Goal: Task Accomplishment & Management: Complete application form

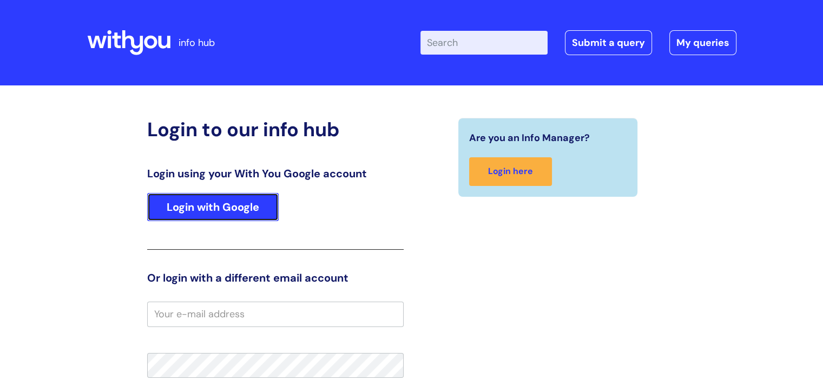
click at [227, 202] on link "Login with Google" at bounding box center [212, 207] width 131 height 28
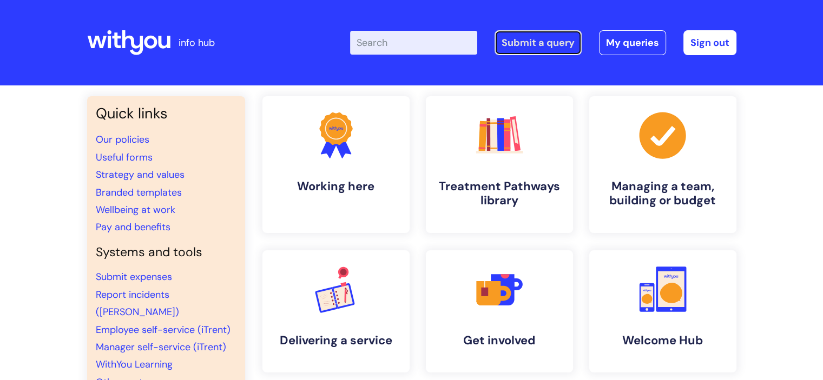
click at [530, 40] on link "Submit a query" at bounding box center [537, 42] width 87 height 25
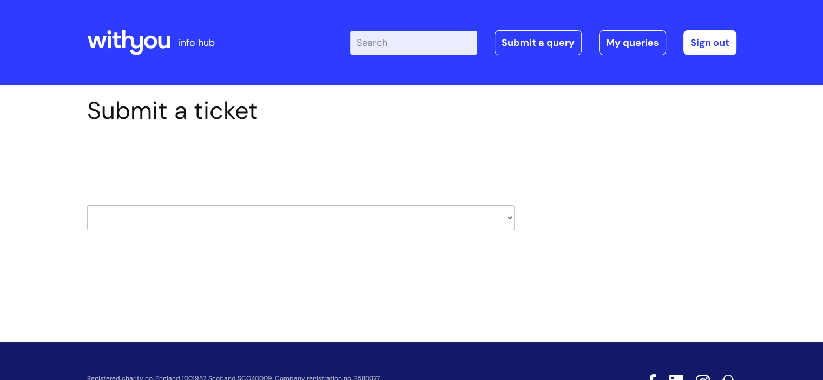
click at [313, 202] on div "HR / People IT and Support Clinical Drug Alerts Finance Accounts Data Support T…" at bounding box center [300, 204] width 427 height 51
click at [313, 206] on select "HR / People IT and Support Clinical Drug Alerts Finance Accounts Data Support T…" at bounding box center [300, 218] width 427 height 25
select select "it_and_support"
click at [87, 206] on select "HR / People IT and Support Clinical Drug Alerts Finance Accounts Data Support T…" at bounding box center [300, 218] width 427 height 25
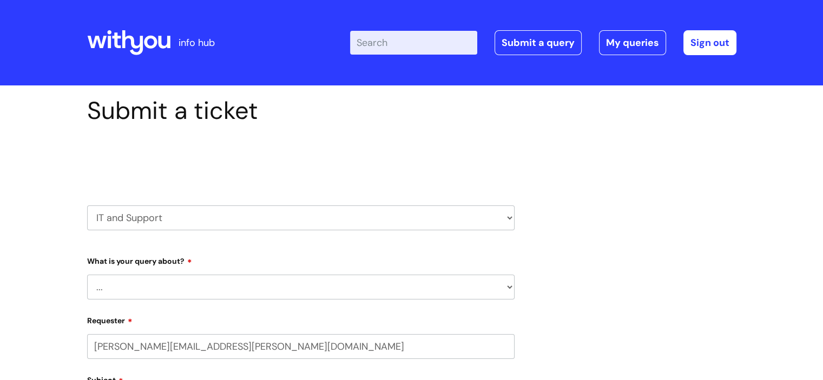
click at [112, 287] on select "... Mobile Phone Reset & MFA Accounts, Starters and Leavers IT Hardware issue I…" at bounding box center [300, 287] width 427 height 25
select select "80004157231"
select select "IT Hardware issue"
click at [87, 275] on select "... Mobile Phone Reset & MFA Accounts, Starters and Leavers IT Hardware issue I…" at bounding box center [300, 287] width 427 height 25
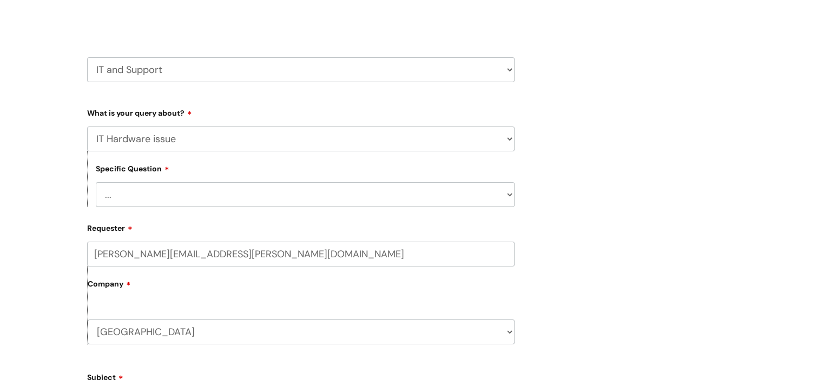
scroll to position [162, 0]
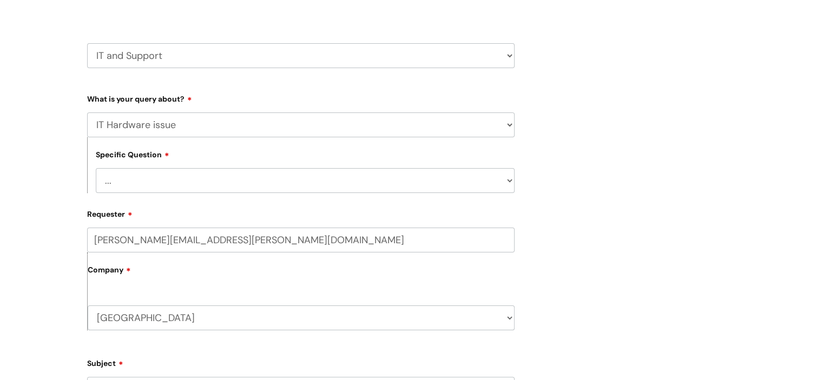
click at [162, 179] on select "... I need a new or replacement ... I’m waiting for new or replacement hardware…" at bounding box center [305, 180] width 419 height 25
click at [96, 168] on select "... I need a new or replacement ... I’m waiting for new or replacement hardware…" at bounding box center [305, 180] width 419 height 25
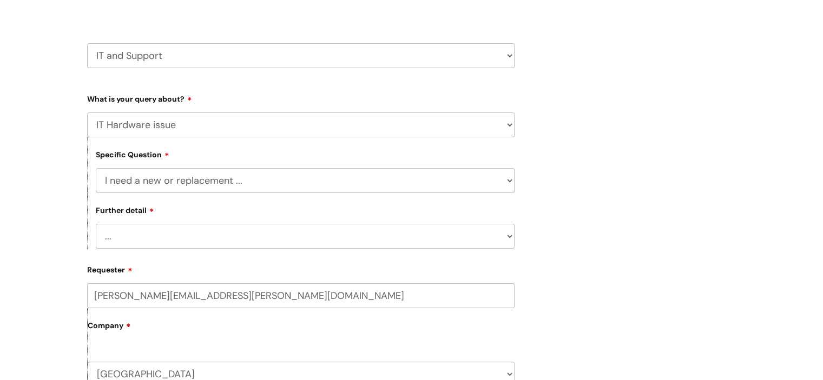
click at [164, 243] on select "... Another sort of cable Anything else Monitor Mouse/keyboard Port replicator …" at bounding box center [305, 236] width 419 height 25
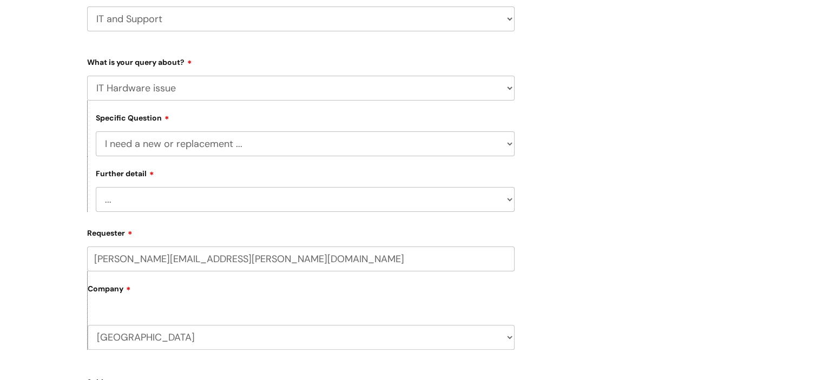
scroll to position [216, 0]
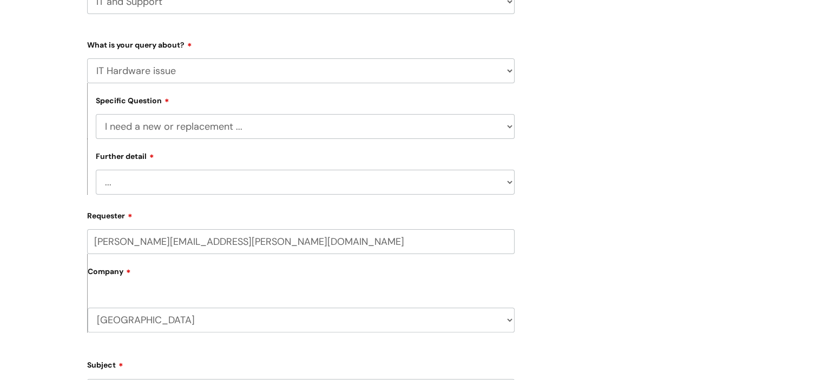
click at [132, 176] on select "... Another sort of cable Anything else Monitor Mouse/keyboard Port replicator …" at bounding box center [305, 182] width 419 height 25
click at [145, 121] on select "... I need a new or replacement ... I’m waiting for new or replacement hardware…" at bounding box center [305, 126] width 419 height 25
click at [96, 114] on select "... I need a new or replacement ... I’m waiting for new or replacement hardware…" at bounding box center [305, 126] width 419 height 25
click at [186, 177] on select "... I’ve got a new starter - where is their equipment? Incorrect equipment has …" at bounding box center [305, 182] width 419 height 25
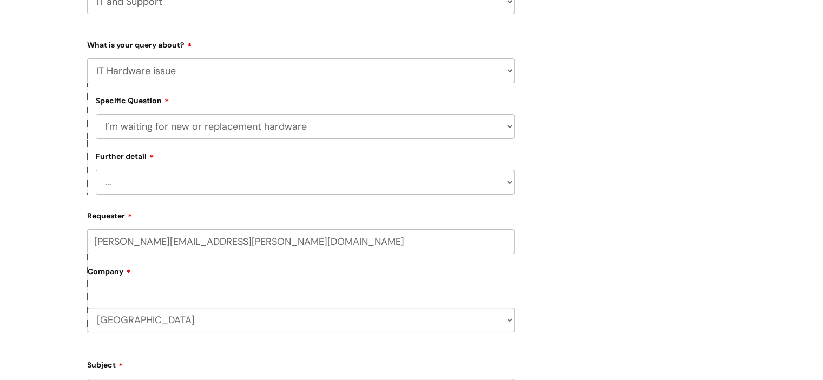
click at [186, 177] on select "... I’ve got a new starter - where is their equipment? Incorrect equipment has …" at bounding box center [305, 182] width 419 height 25
click at [177, 129] on select "... I need a new or replacement ... I’m waiting for new or replacement hardware…" at bounding box center [305, 126] width 419 height 25
click at [96, 114] on select "... I need a new or replacement ... I’m waiting for new or replacement hardware…" at bounding box center [305, 126] width 419 height 25
click at [161, 178] on select "... I’ve no sound / microphone I’ve got no internet or wifi I’ve got no camera …" at bounding box center [305, 182] width 419 height 25
click at [149, 125] on select "... I need a new or replacement ... I’m waiting for new or replacement hardware…" at bounding box center [305, 126] width 419 height 25
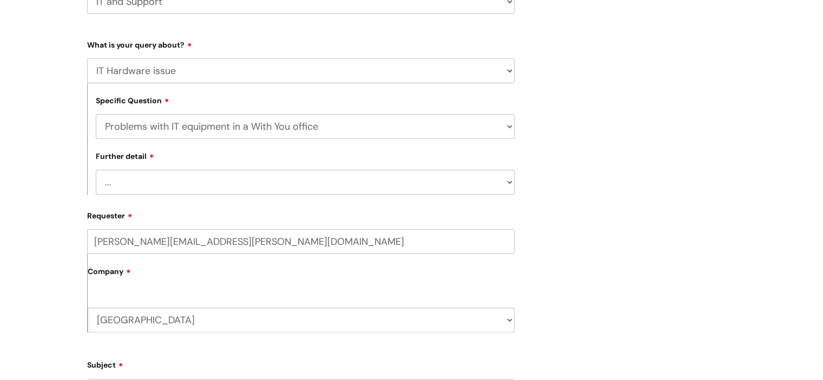
click at [96, 114] on select "... I need a new or replacement ... I’m waiting for new or replacement hardware…" at bounding box center [305, 126] width 419 height 25
click at [161, 182] on select "... We’ve no internet in our WithYou office We’ve no phones in our WithYou offi…" at bounding box center [305, 182] width 419 height 25
drag, startPoint x: 161, startPoint y: 182, endPoint x: 163, endPoint y: 175, distance: 7.9
click at [161, 182] on select "... We’ve no internet in our WithYou office We’ve no phones in our WithYou offi…" at bounding box center [305, 182] width 419 height 25
click at [172, 134] on select "... I need a new or replacement ... I’m waiting for new or replacement hardware…" at bounding box center [305, 126] width 419 height 25
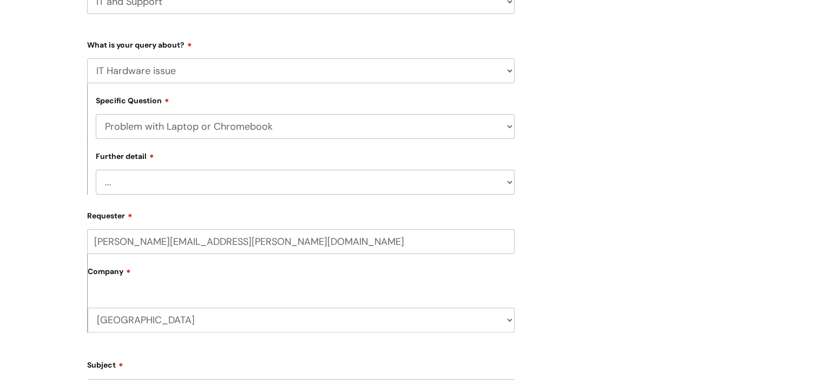
click at [96, 114] on select "... I need a new or replacement ... I’m waiting for new or replacement hardware…" at bounding box center [305, 126] width 419 height 25
click at [149, 180] on select "... I’ve no sound / microphone I’ve got no internet or wifi I’ve got no camera …" at bounding box center [305, 182] width 419 height 25
click at [150, 118] on select "... I need a new or replacement ... I’m waiting for new or replacement hardware…" at bounding box center [305, 126] width 419 height 25
click at [96, 114] on select "... I need a new or replacement ... I’m waiting for new or replacement hardware…" at bounding box center [305, 126] width 419 height 25
click at [167, 190] on select "... I’ve got a leaver’s laptop or mobile to return I’ve got spare IT equipment …" at bounding box center [305, 182] width 419 height 25
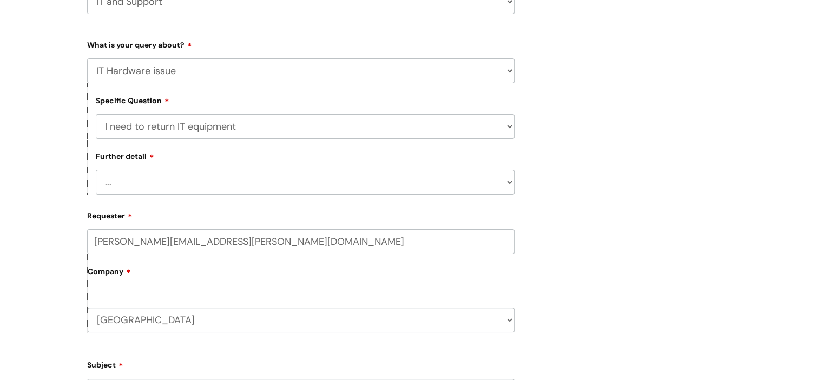
click at [169, 129] on select "... I need a new or replacement ... I’m waiting for new or replacement hardware…" at bounding box center [305, 126] width 419 height 25
select select "I need a new or replacement ..."
click at [96, 114] on select "... I need a new or replacement ... I’m waiting for new or replacement hardware…" at bounding box center [305, 126] width 419 height 25
click at [164, 172] on select "... Another sort of cable Anything else Monitor Mouse/keyboard Port replicator …" at bounding box center [305, 182] width 419 height 25
select select "Anything else"
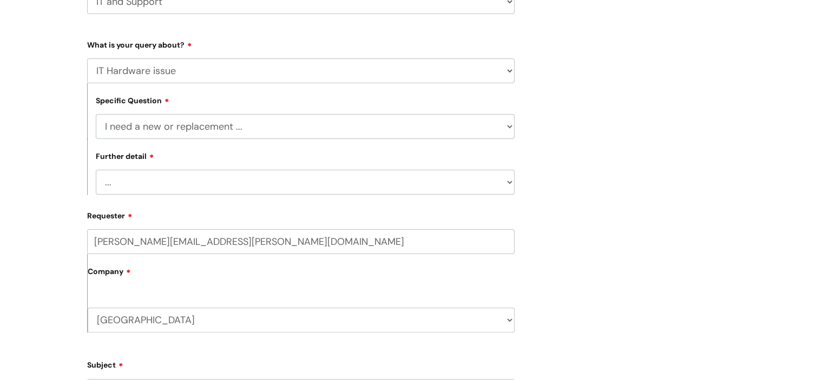
click at [96, 170] on select "... Another sort of cable Anything else Monitor Mouse/keyboard Port replicator …" at bounding box center [305, 182] width 419 height 25
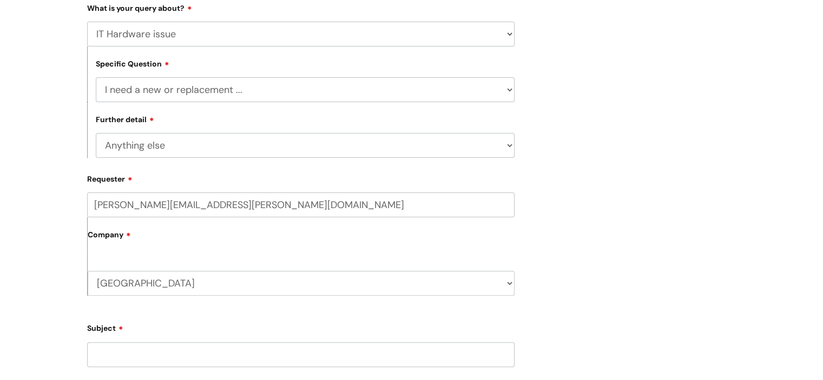
scroll to position [325, 0]
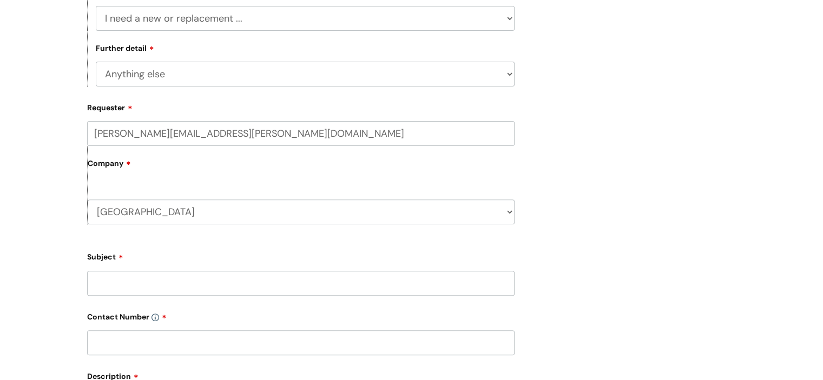
drag, startPoint x: 152, startPoint y: 133, endPoint x: 17, endPoint y: 118, distance: 136.0
click at [17, 118] on div "Submit a ticket Select issue type HR / People IT and Support Clinical Drug Aler…" at bounding box center [411, 200] width 823 height 879
type input "sharron.webber@wearewithyou.org.uk"
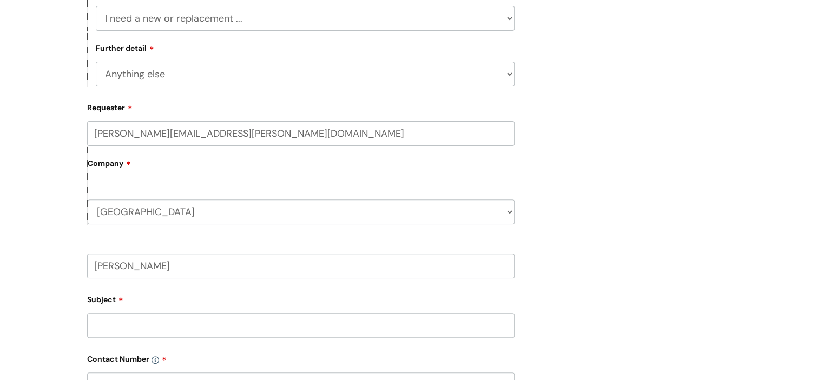
type input "sharron"
type input "laptop broken"
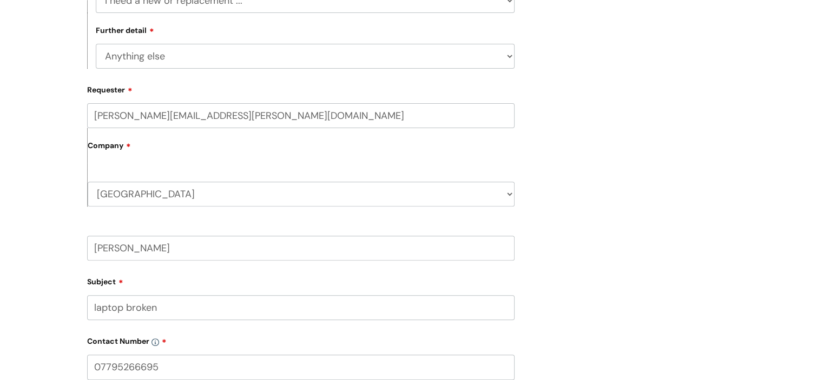
type input "07795266695"
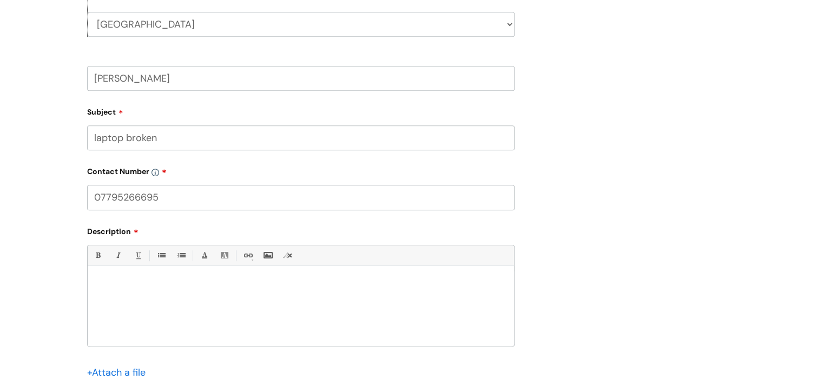
scroll to position [559, 0]
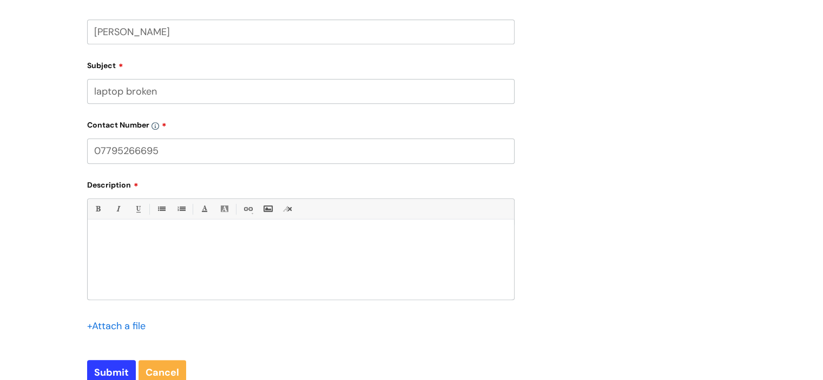
click at [151, 255] on div at bounding box center [301, 262] width 426 height 75
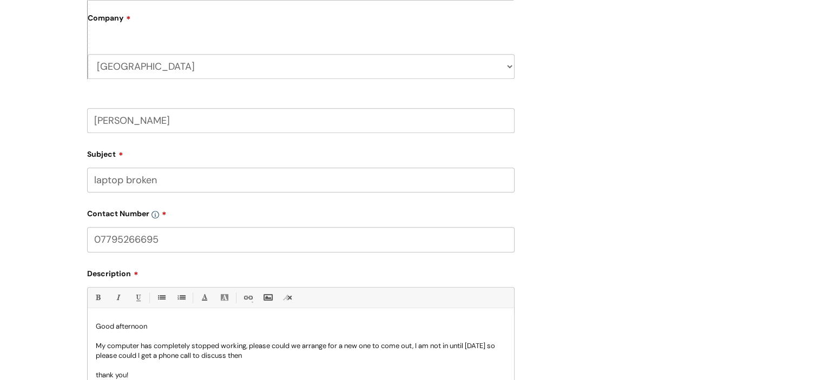
scroll to position [721, 0]
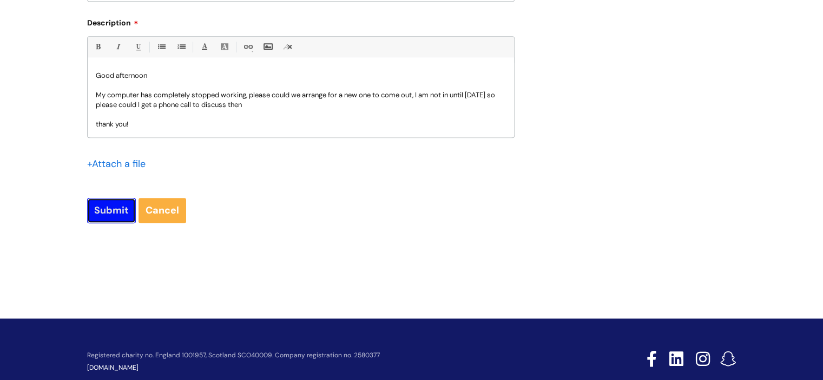
click at [110, 211] on input "Submit" at bounding box center [111, 210] width 49 height 25
type input "Please Wait..."
